Goal: Browse casually: Explore the website without a specific task or goal

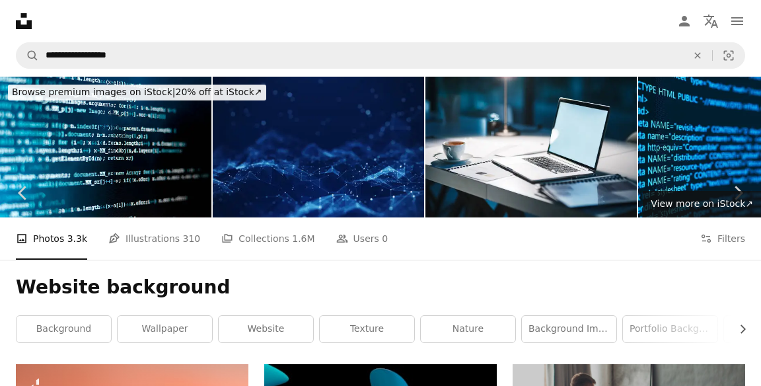
scroll to position [3181, 0]
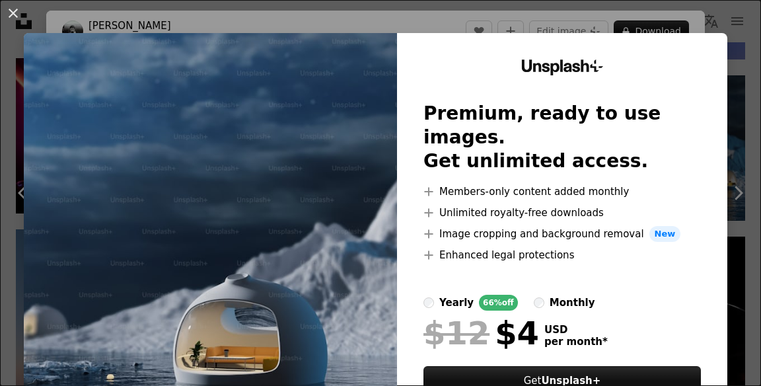
click at [367, 335] on img at bounding box center [210, 243] width 373 height 420
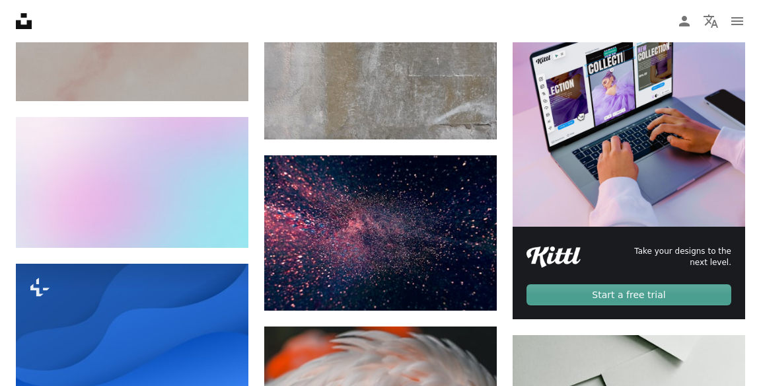
scroll to position [4053, 0]
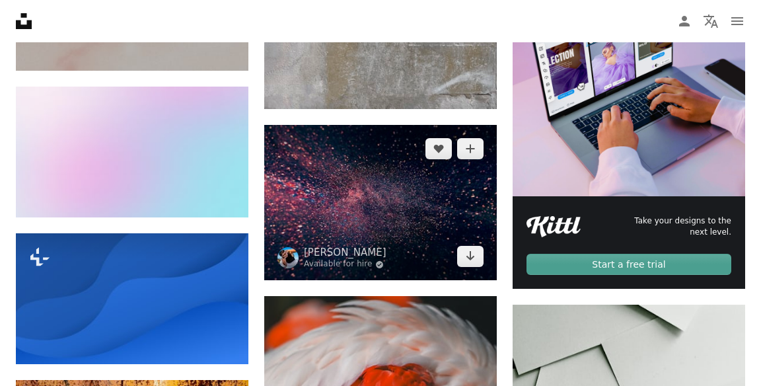
click at [440, 235] on img at bounding box center [380, 202] width 232 height 155
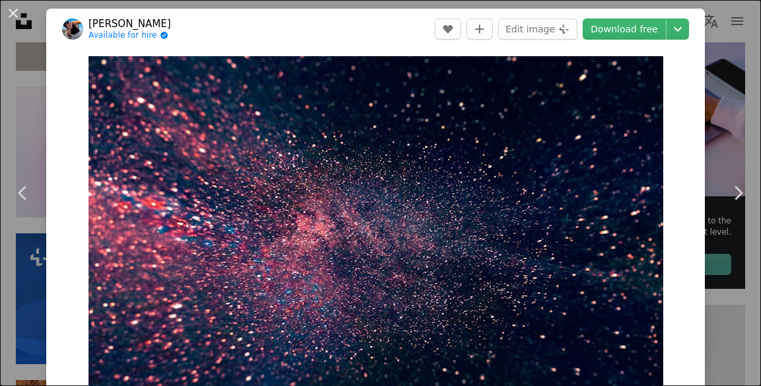
scroll to position [1, 0]
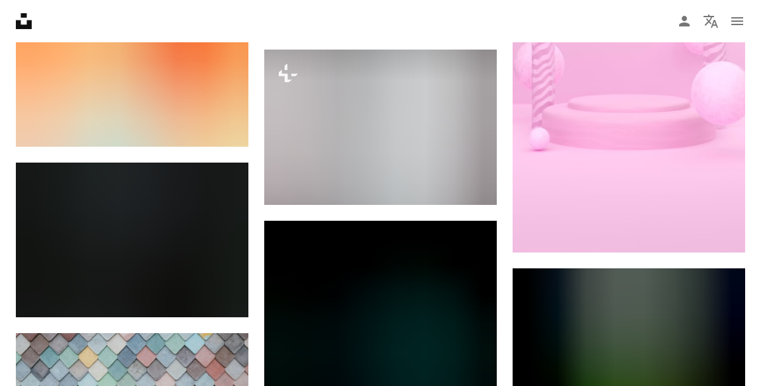
scroll to position [12220, 0]
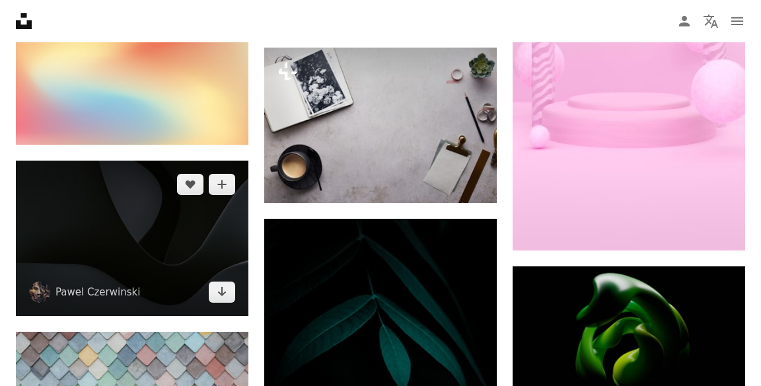
click at [74, 273] on img at bounding box center [132, 237] width 232 height 155
click at [67, 231] on img at bounding box center [132, 237] width 232 height 155
click at [82, 231] on img at bounding box center [132, 237] width 232 height 155
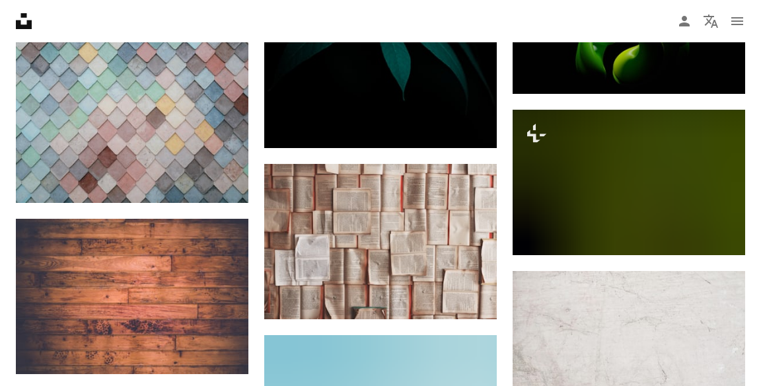
scroll to position [12522, 0]
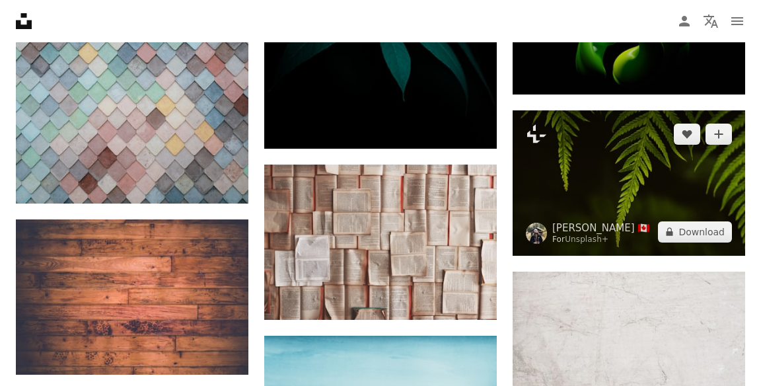
click at [701, 215] on img at bounding box center [628, 182] width 232 height 145
click at [667, 176] on img at bounding box center [628, 182] width 232 height 145
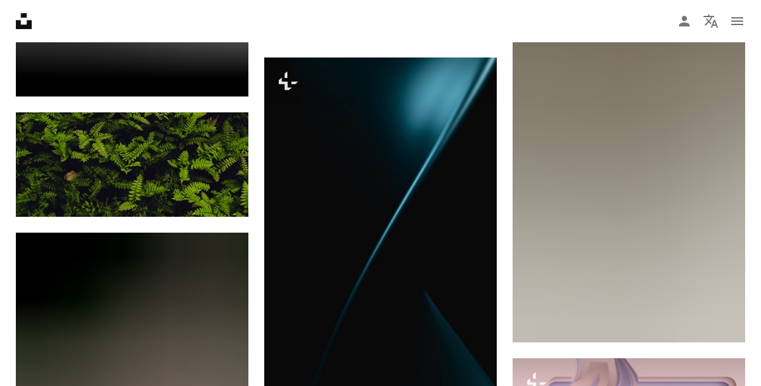
scroll to position [13133, 0]
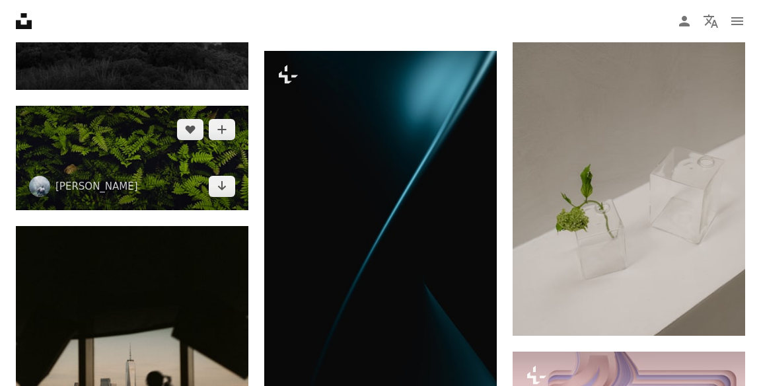
click at [44, 176] on img at bounding box center [39, 186] width 21 height 21
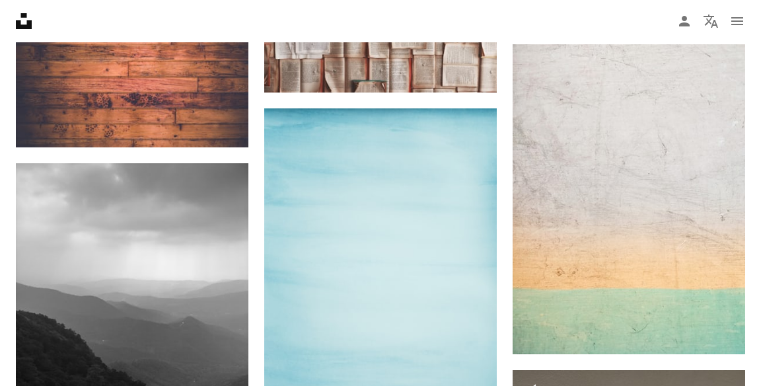
scroll to position [12751, 0]
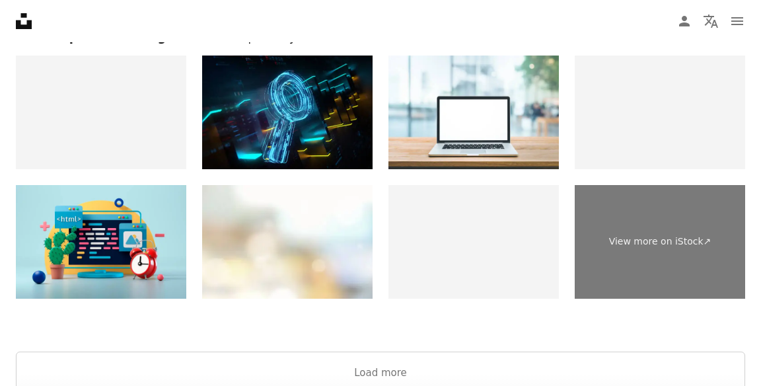
scroll to position [15087, 0]
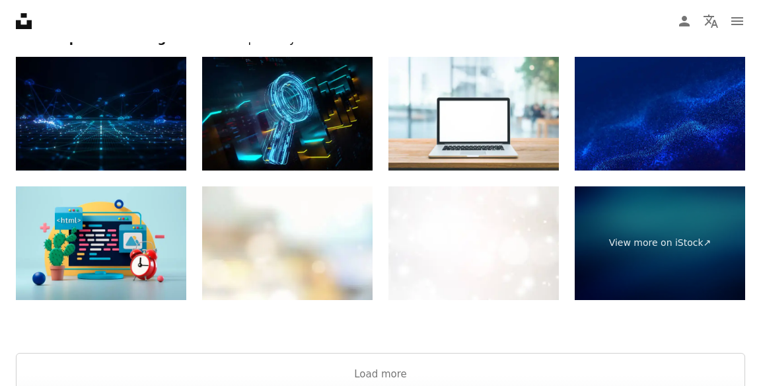
scroll to position [12220, 0]
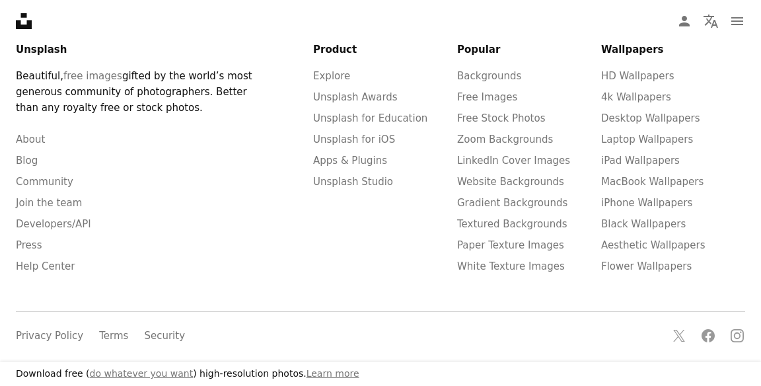
scroll to position [2875, 0]
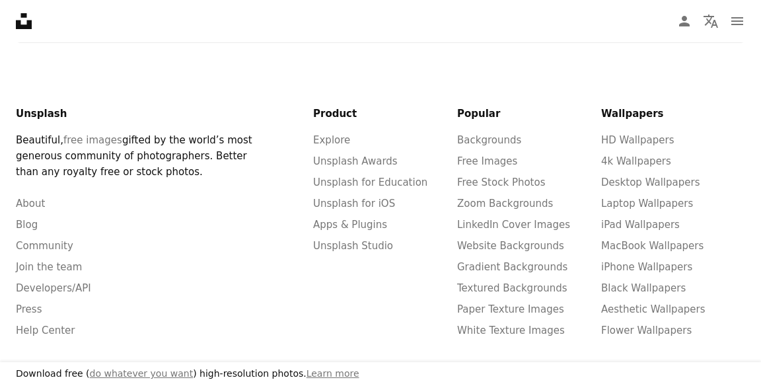
click at [509, 160] on link "Free Images" at bounding box center [487, 161] width 60 height 12
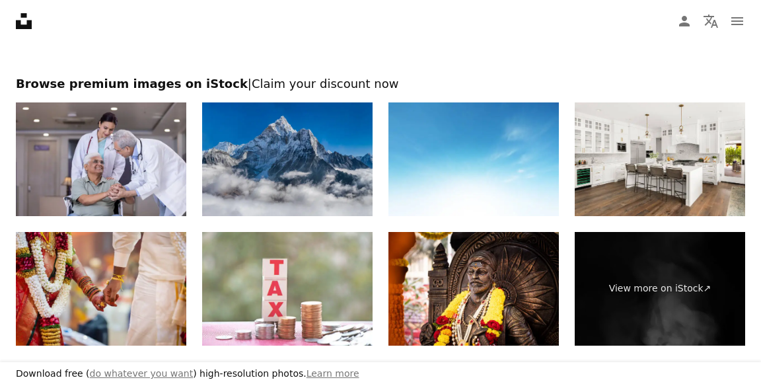
scroll to position [2818, 0]
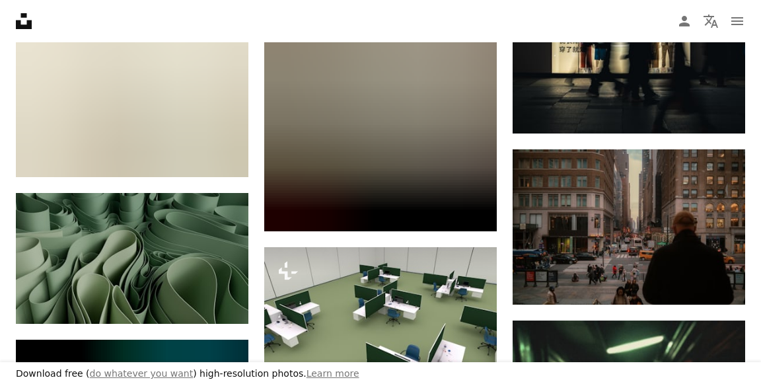
scroll to position [2924, 0]
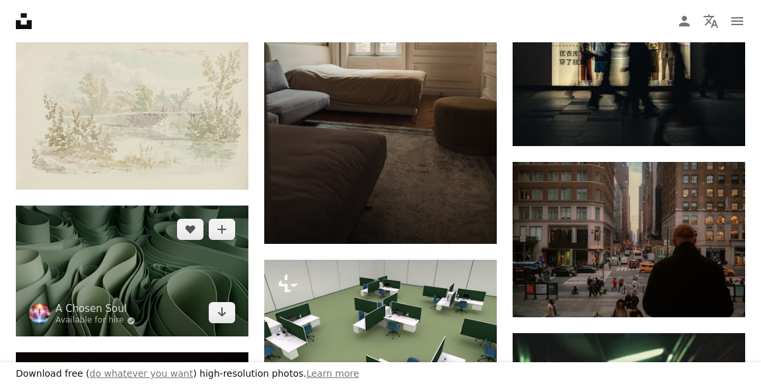
click at [45, 273] on img at bounding box center [132, 270] width 232 height 131
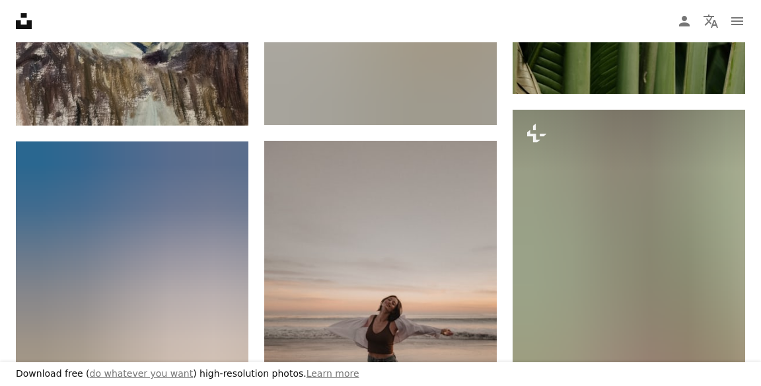
scroll to position [13086, 0]
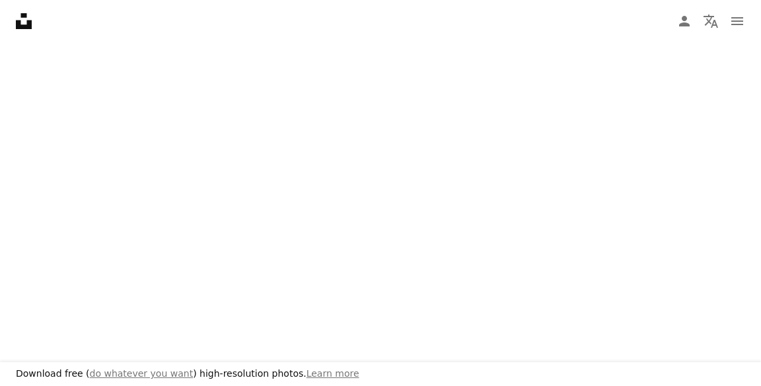
scroll to position [2610, 0]
